Goal: Information Seeking & Learning: Learn about a topic

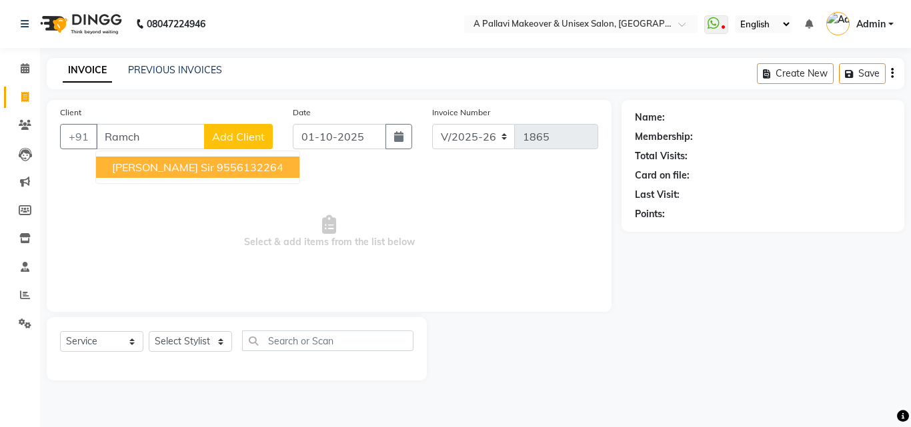
select select "3573"
select select "service"
click at [17, 289] on span at bounding box center [24, 295] width 23 height 15
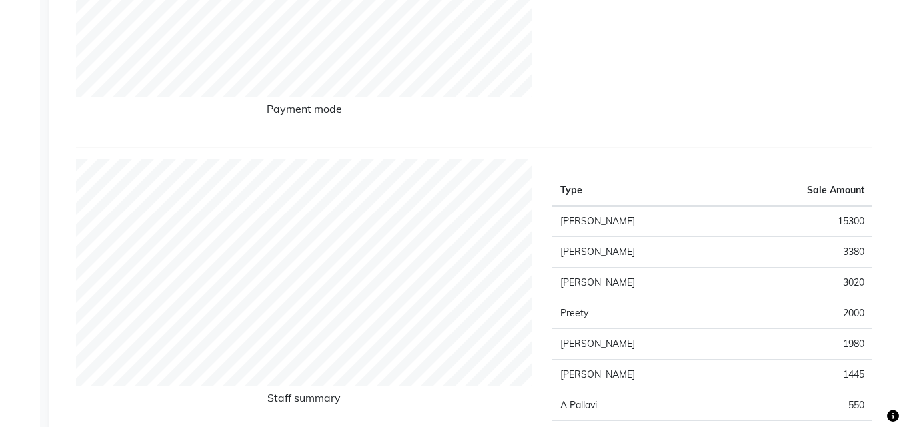
scroll to position [333, 0]
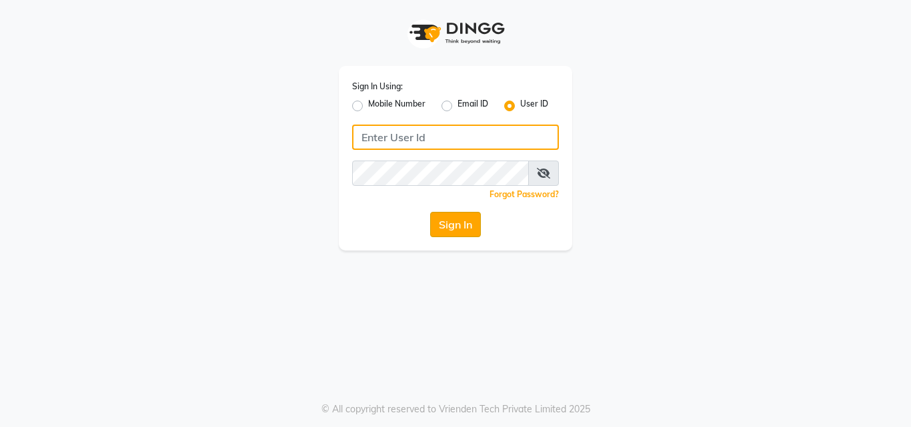
type input "pallavi_unisex"
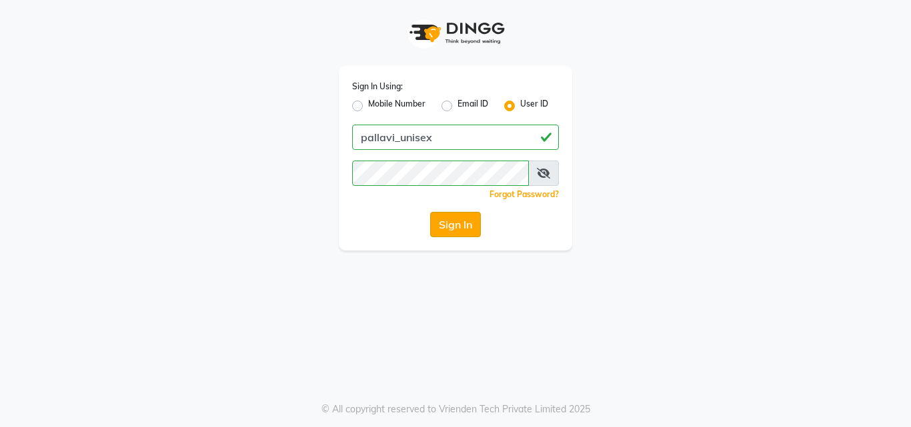
click at [468, 221] on button "Sign In" at bounding box center [455, 224] width 51 height 25
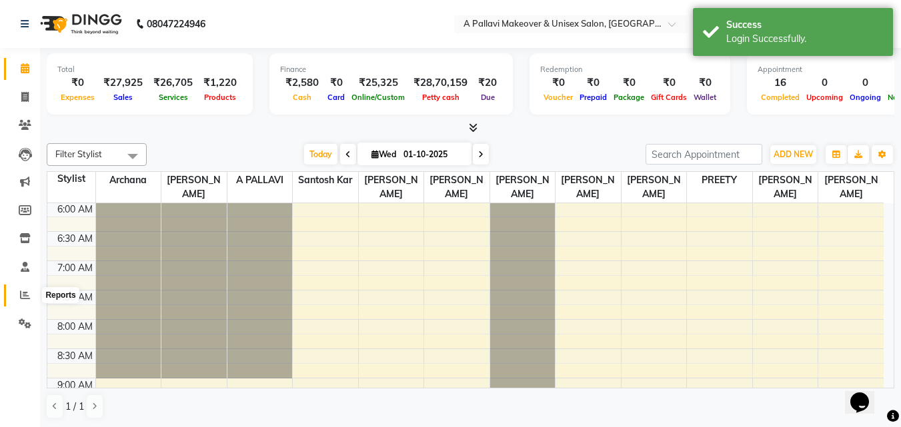
click at [23, 291] on icon at bounding box center [25, 295] width 10 height 10
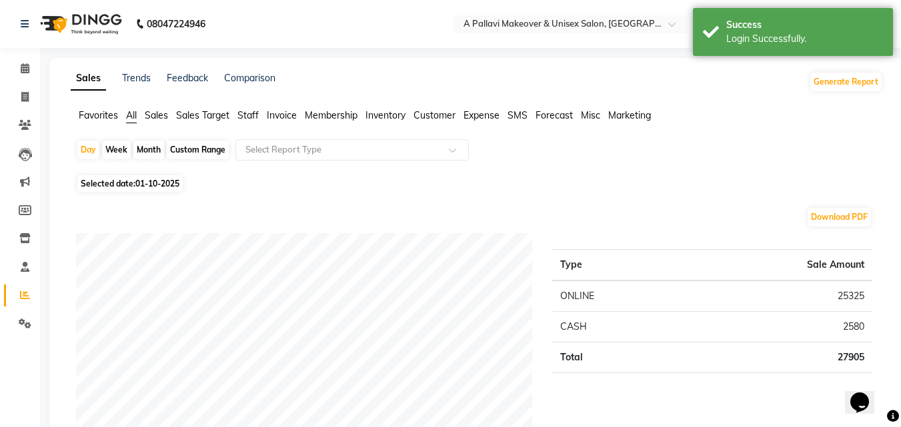
click at [139, 145] on div "Month" at bounding box center [148, 150] width 31 height 19
select select "10"
select select "2025"
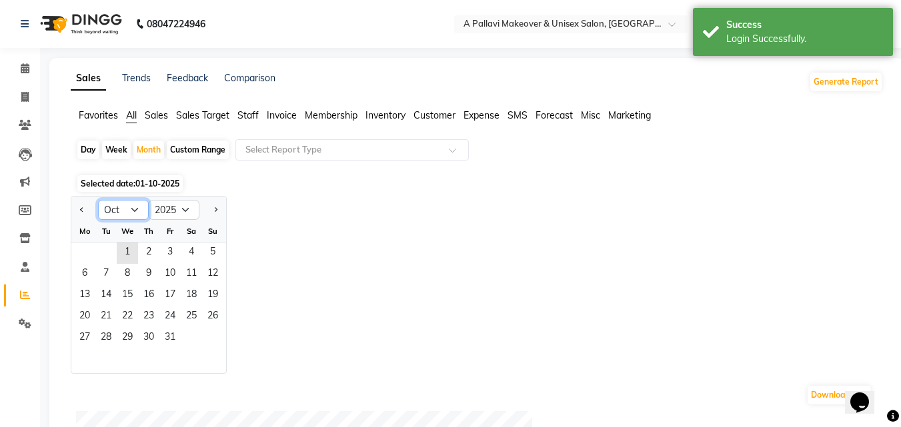
click at [119, 208] on select "Jan Feb Mar Apr May Jun Jul Aug Sep Oct Nov Dec" at bounding box center [123, 210] width 51 height 20
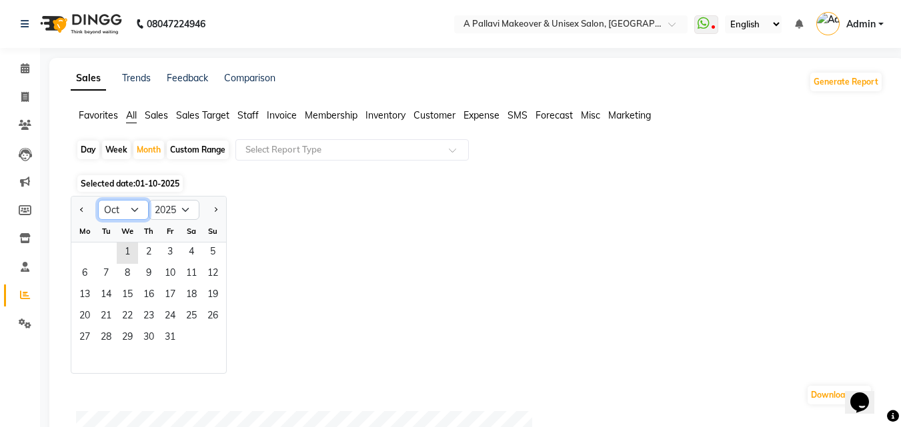
select select "9"
click at [98, 200] on select "Jan Feb Mar Apr May Jun Jul Aug Sep Oct Nov Dec" at bounding box center [123, 210] width 51 height 20
click at [78, 251] on span "1" at bounding box center [84, 253] width 21 height 21
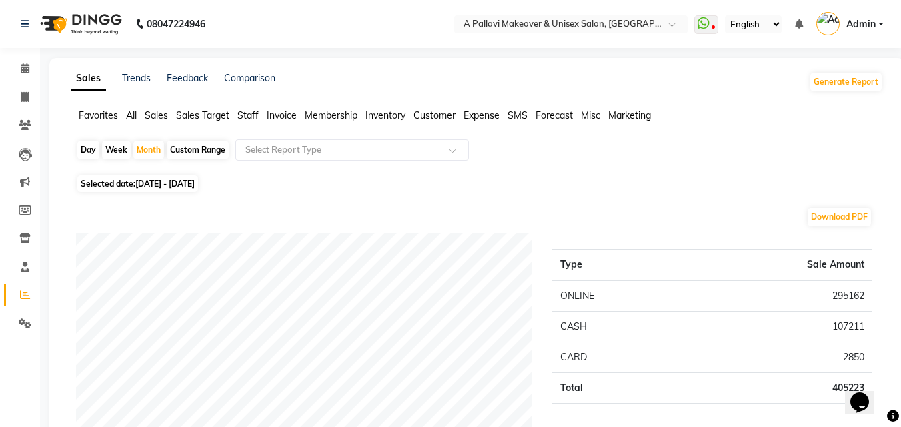
click at [253, 112] on span "Staff" at bounding box center [247, 115] width 21 height 12
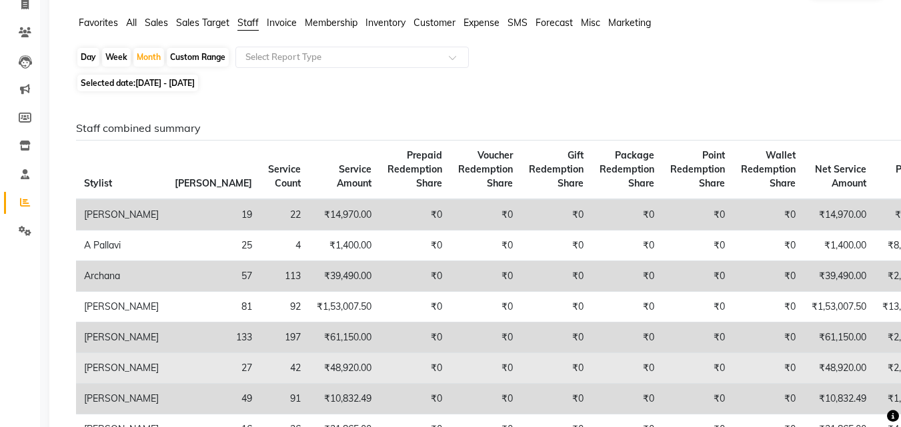
scroll to position [133, 0]
